Goal: Entertainment & Leisure: Consume media (video, audio)

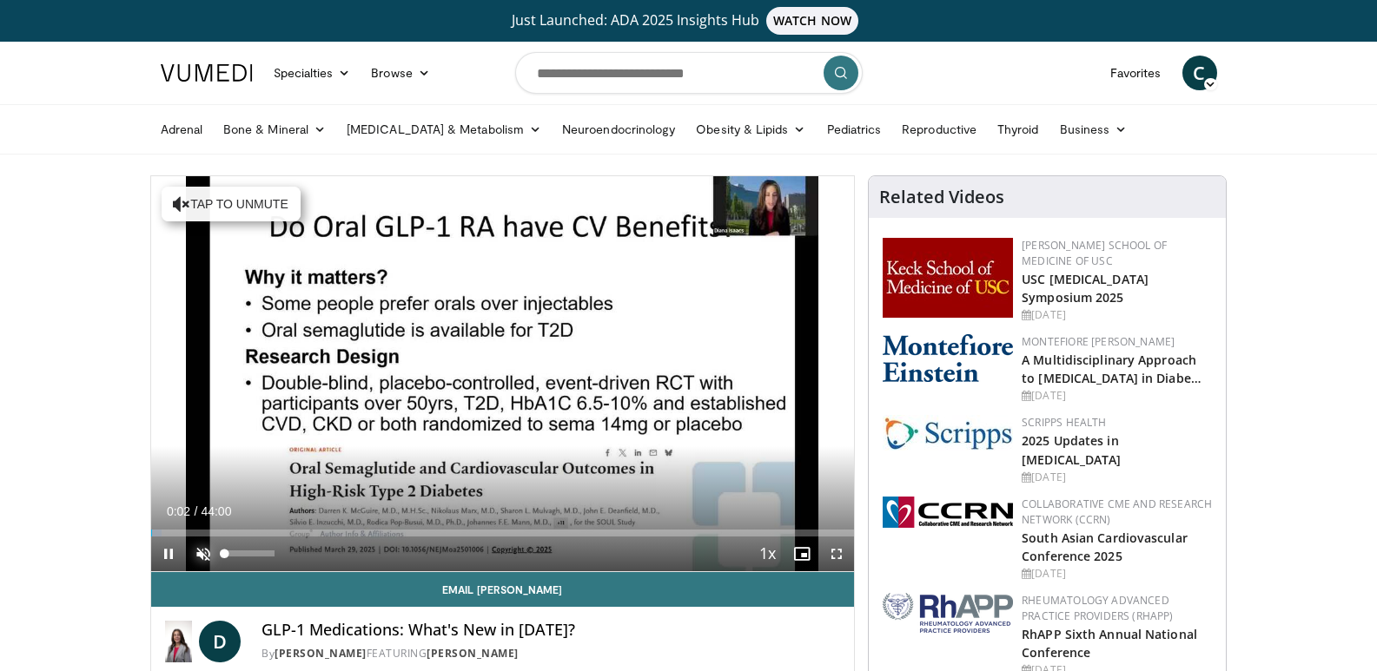
click at [201, 555] on span "Video Player" at bounding box center [203, 554] width 35 height 35
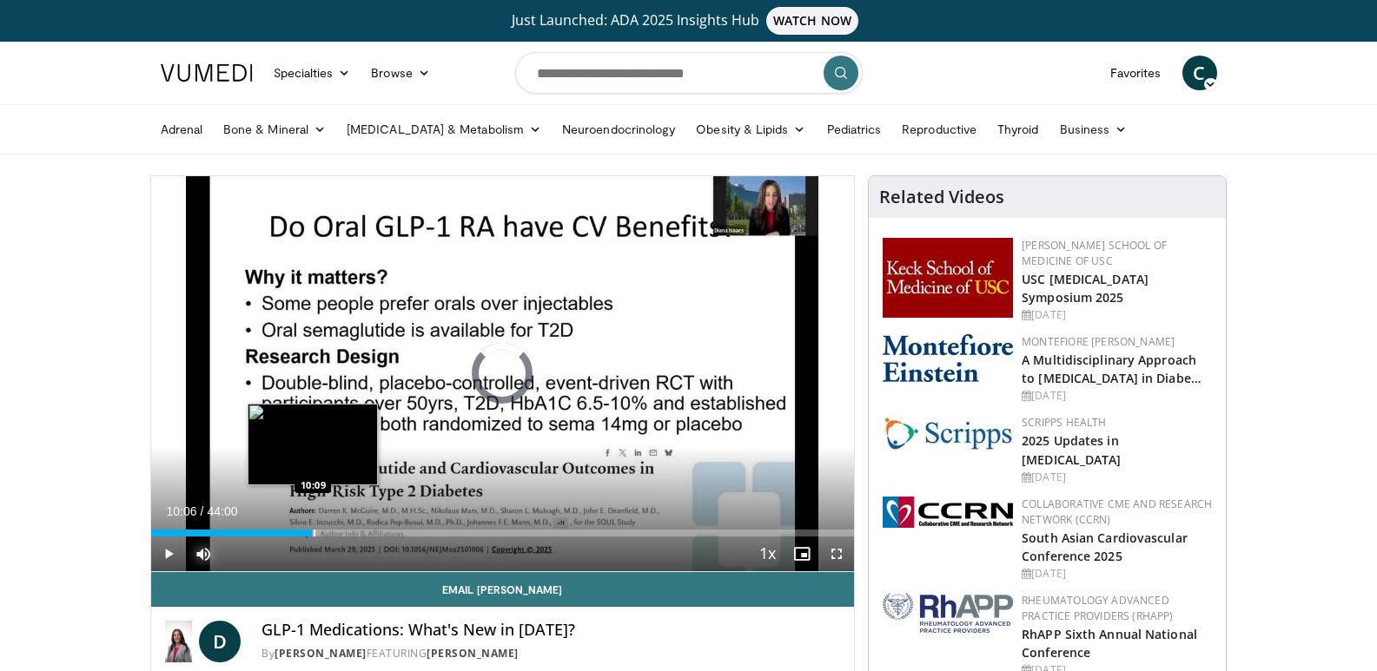
click at [314, 532] on div "Progress Bar" at bounding box center [315, 533] width 2 height 7
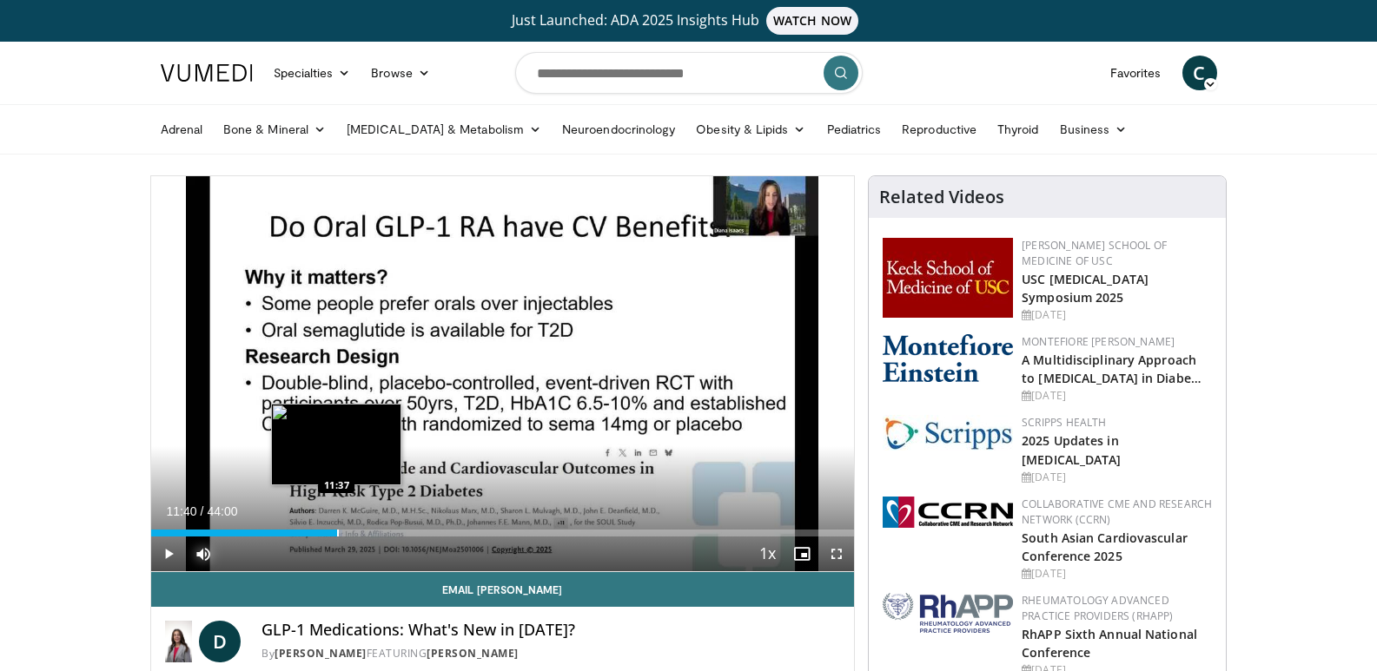
click at [337, 533] on div "Progress Bar" at bounding box center [338, 533] width 2 height 7
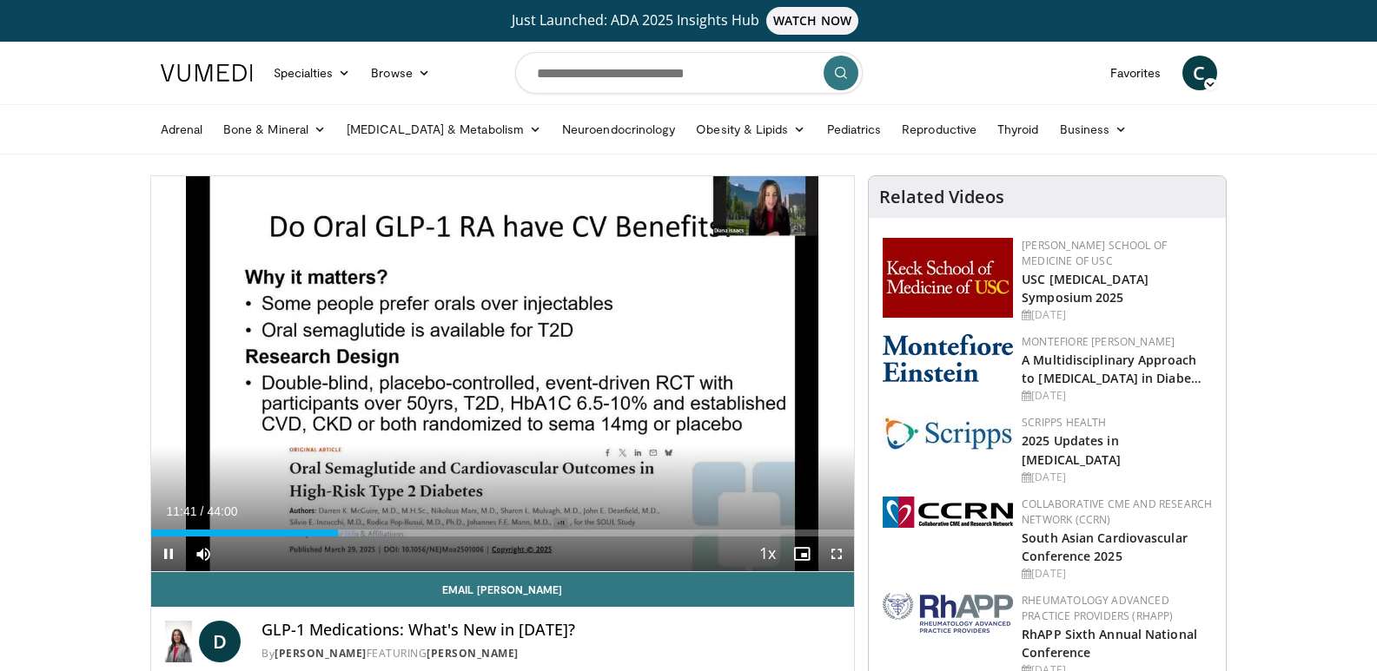
click at [356, 538] on div "Current Time 11:41 / Duration 44:00 Pause Skip Backward Skip Forward Mute 100% …" at bounding box center [502, 554] width 703 height 35
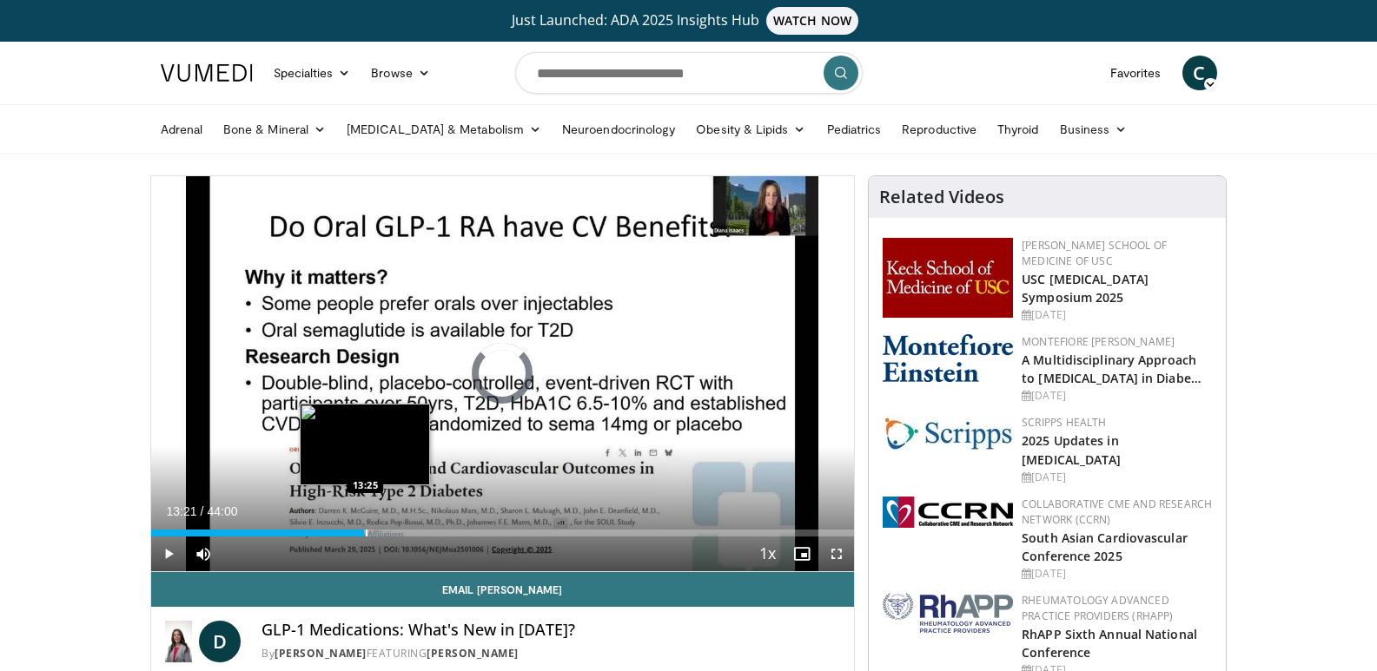
click at [366, 532] on div "Progress Bar" at bounding box center [367, 533] width 2 height 7
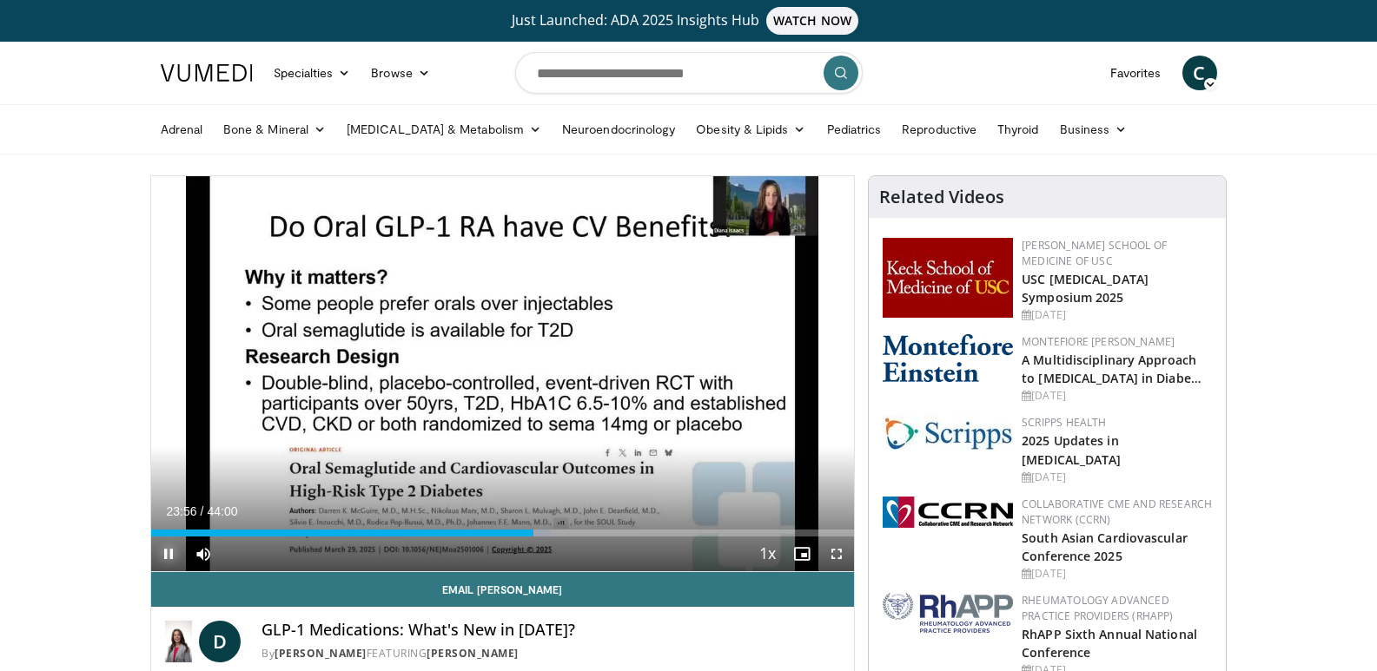
click at [162, 551] on span "Video Player" at bounding box center [168, 554] width 35 height 35
